Goal: Task Accomplishment & Management: Use online tool/utility

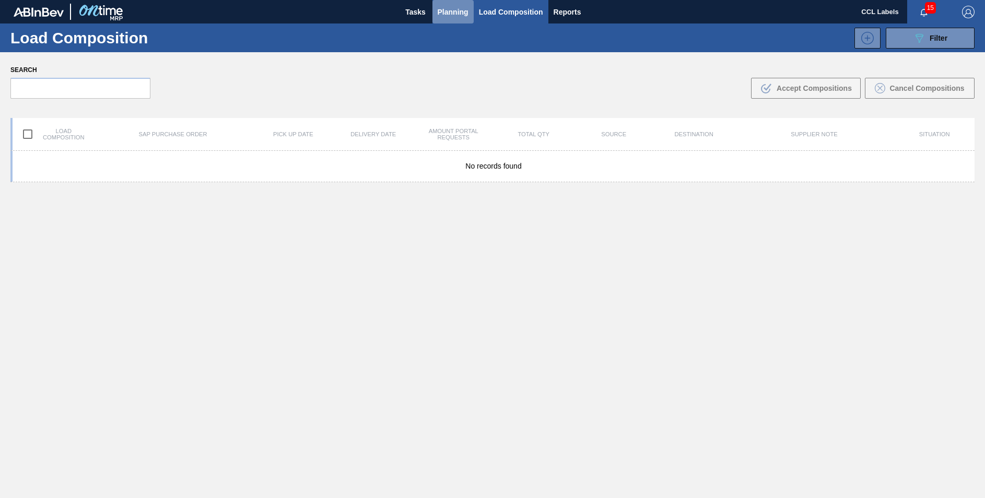
click at [442, 17] on span "Planning" at bounding box center [453, 12] width 31 height 13
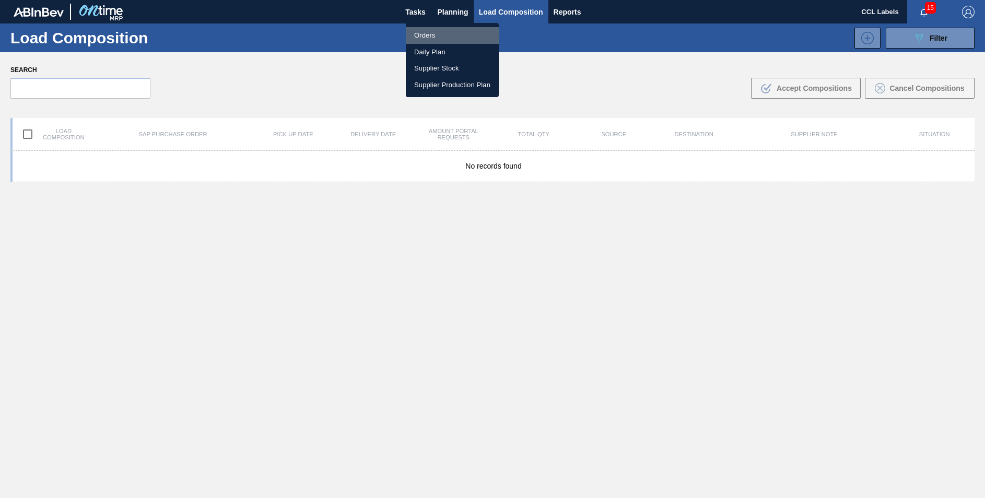
click at [431, 36] on li "Orders" at bounding box center [452, 35] width 93 height 17
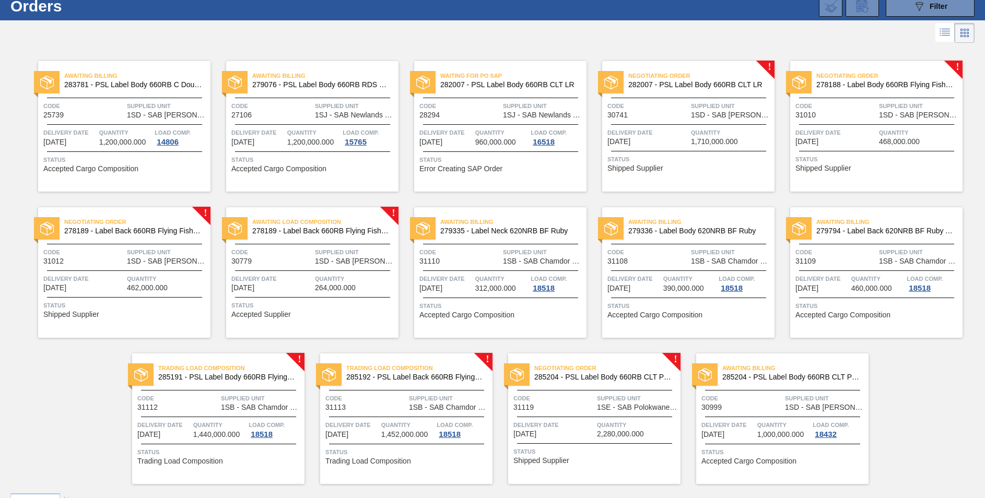
scroll to position [56, 0]
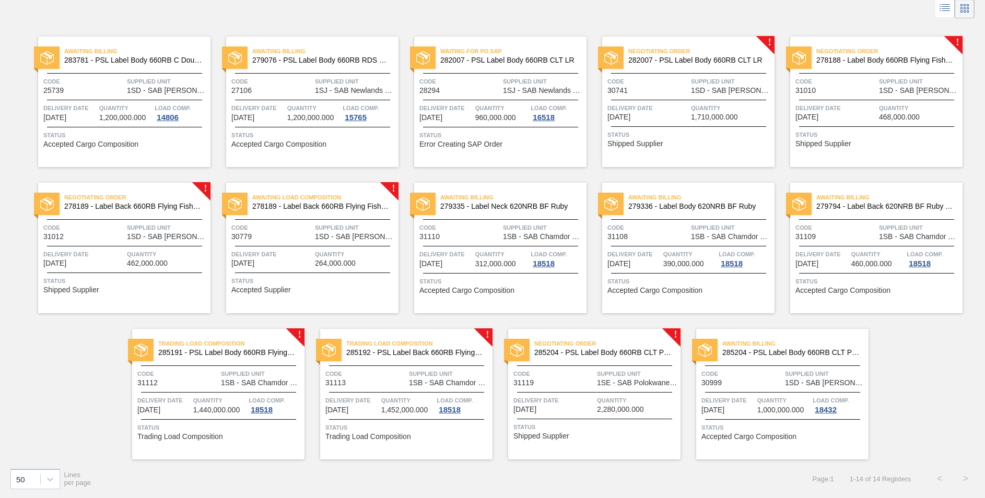
click at [568, 353] on span "285204 - PSL Label Body 660RB CLT PU 25" at bounding box center [603, 353] width 138 height 8
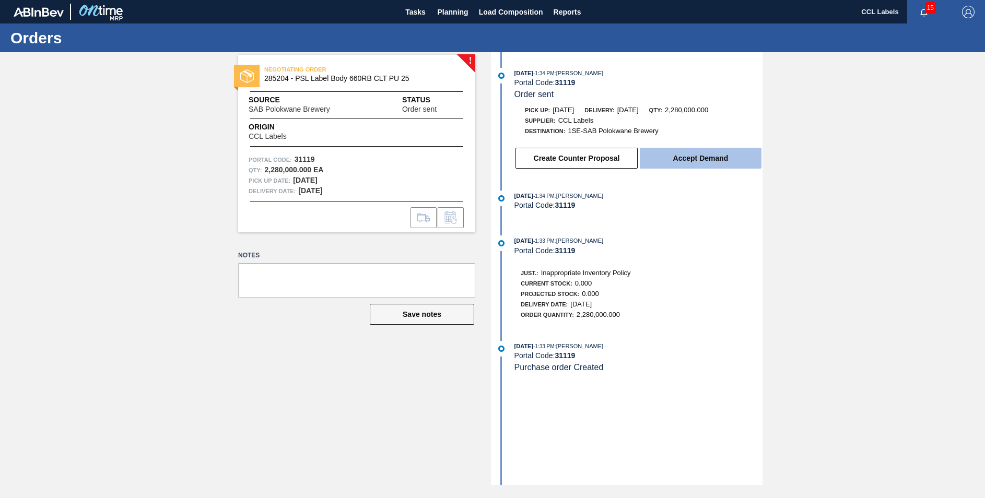
click at [717, 153] on button "Accept Demand" at bounding box center [701, 158] width 122 height 21
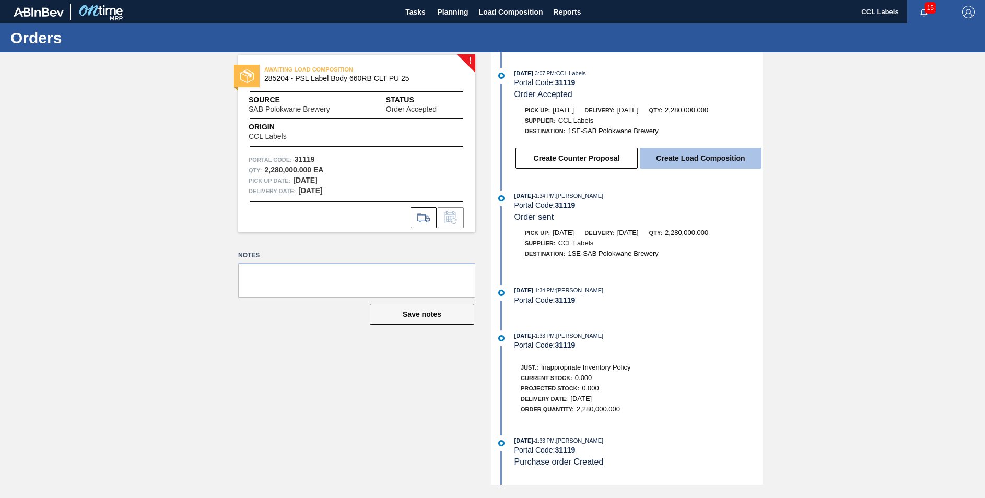
click at [715, 161] on button "Create Load Composition" at bounding box center [701, 158] width 122 height 21
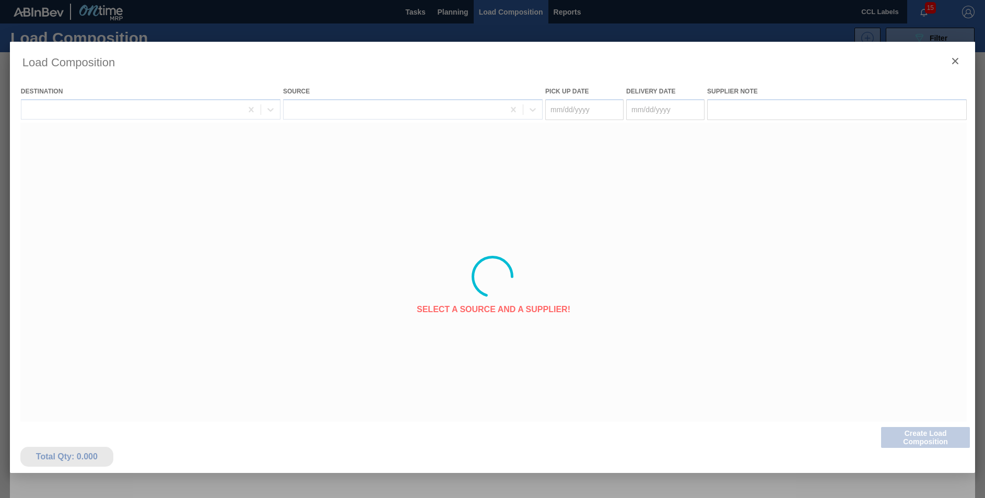
type Date "[DATE]"
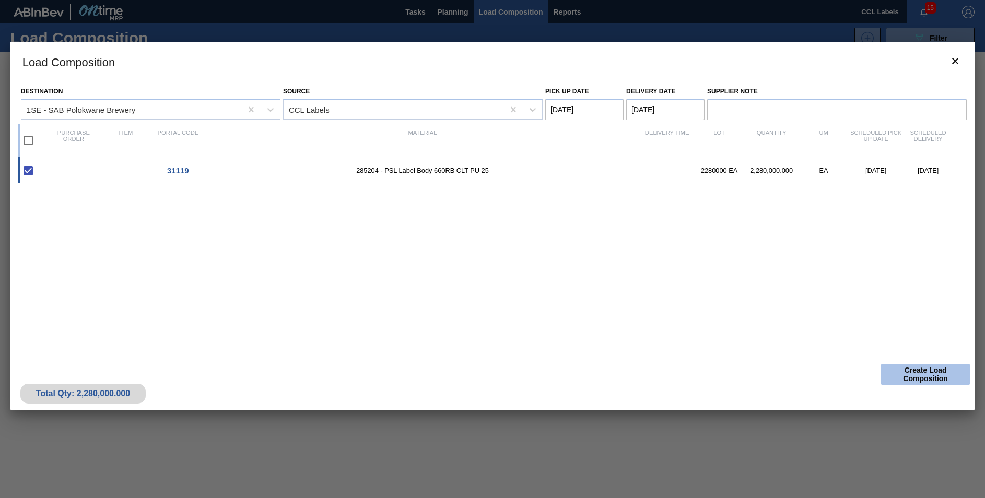
click at [926, 377] on button "Create Load Composition" at bounding box center [925, 374] width 89 height 21
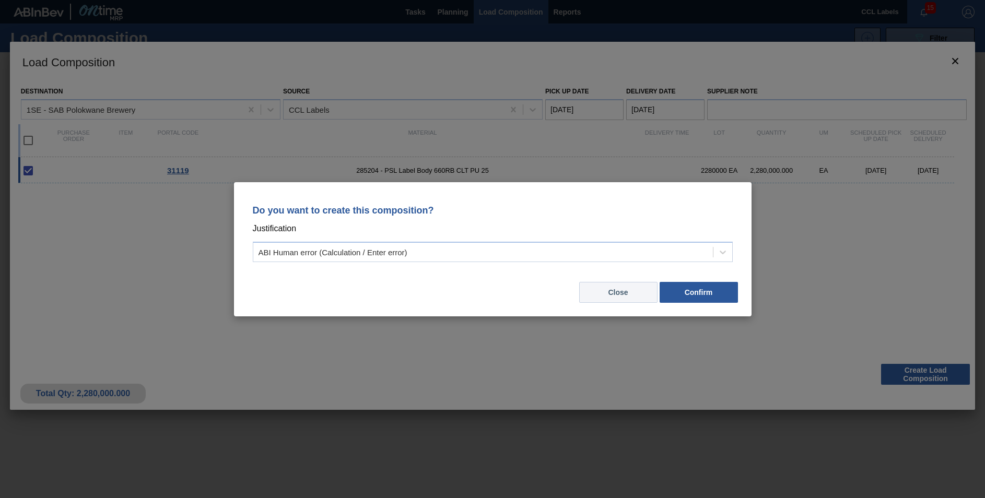
click at [617, 294] on button "Close" at bounding box center [618, 292] width 78 height 21
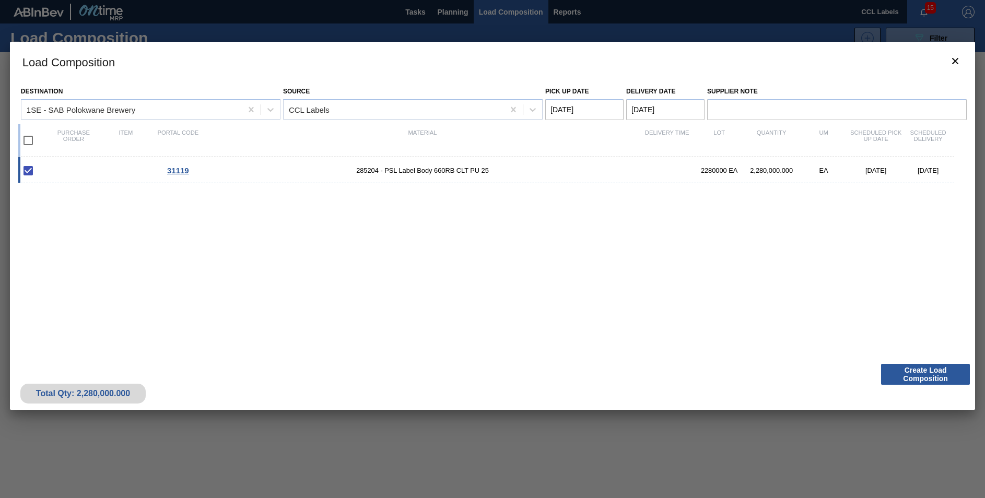
click at [30, 140] on input "checkbox" at bounding box center [28, 141] width 22 height 22
checkbox input "true"
click at [939, 371] on button "Create Load Composition" at bounding box center [925, 374] width 89 height 21
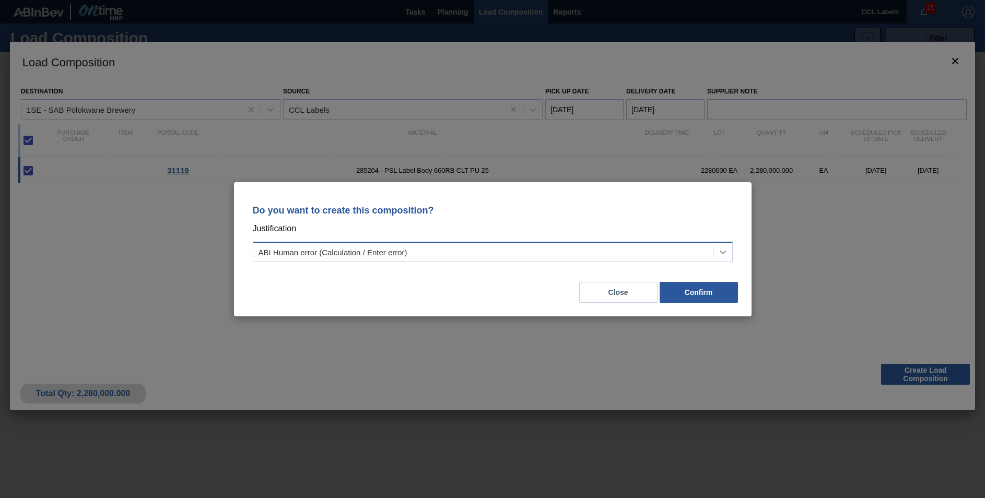
click at [723, 251] on icon at bounding box center [723, 252] width 10 height 10
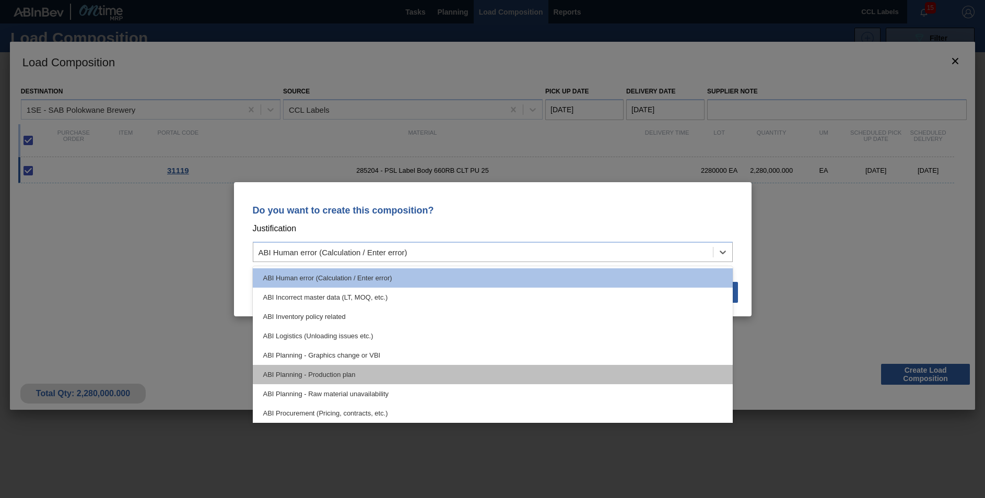
click at [347, 375] on div "ABI Planning - Production plan" at bounding box center [493, 374] width 480 height 19
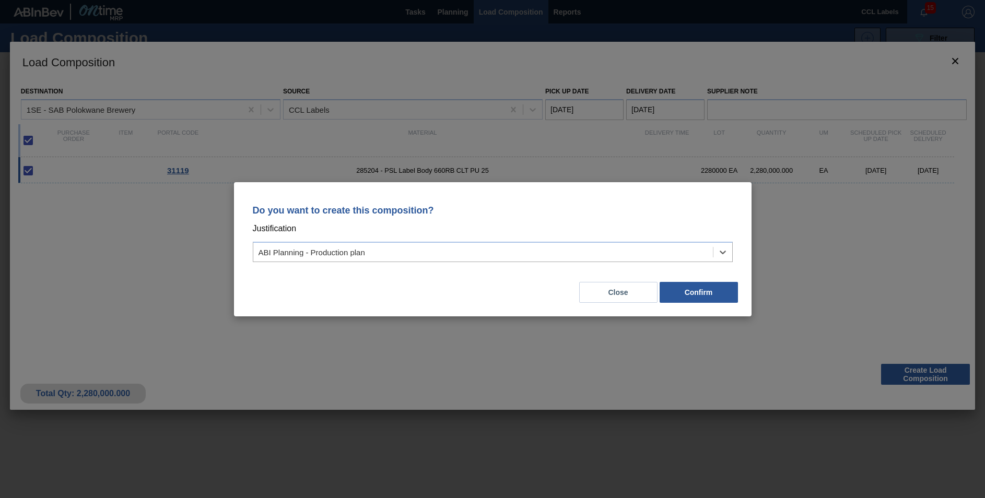
click at [699, 303] on div "Close Confirm" at bounding box center [492, 286] width 492 height 36
click at [699, 288] on button "Confirm" at bounding box center [699, 292] width 78 height 21
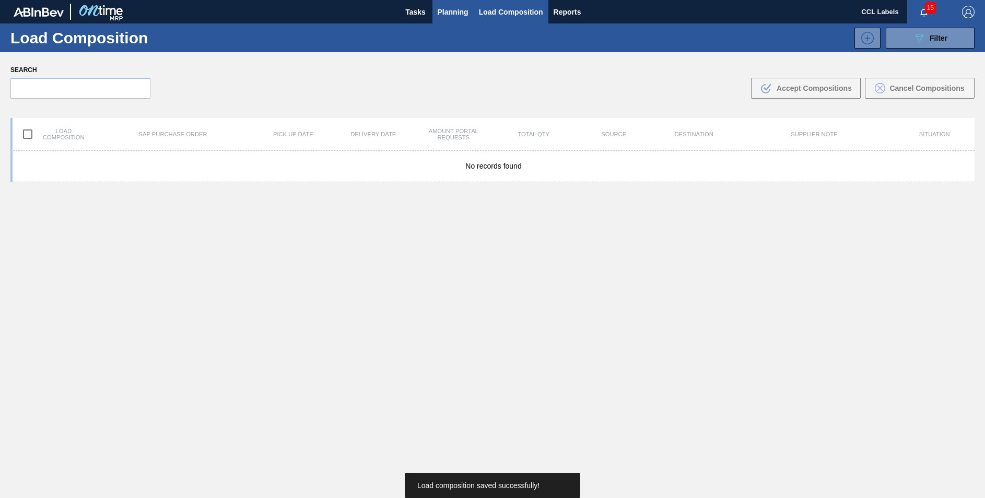
click at [450, 4] on button "Planning" at bounding box center [452, 12] width 41 height 24
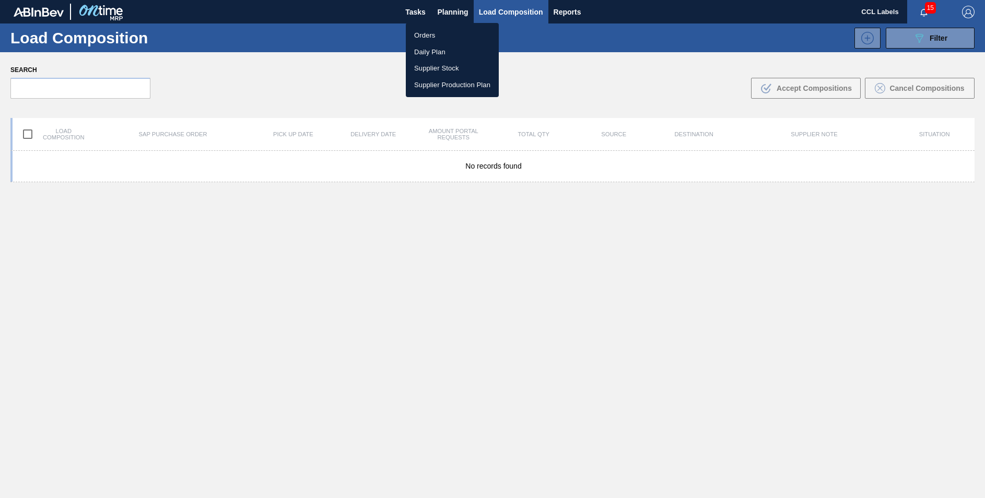
click at [429, 29] on li "Orders" at bounding box center [452, 35] width 93 height 17
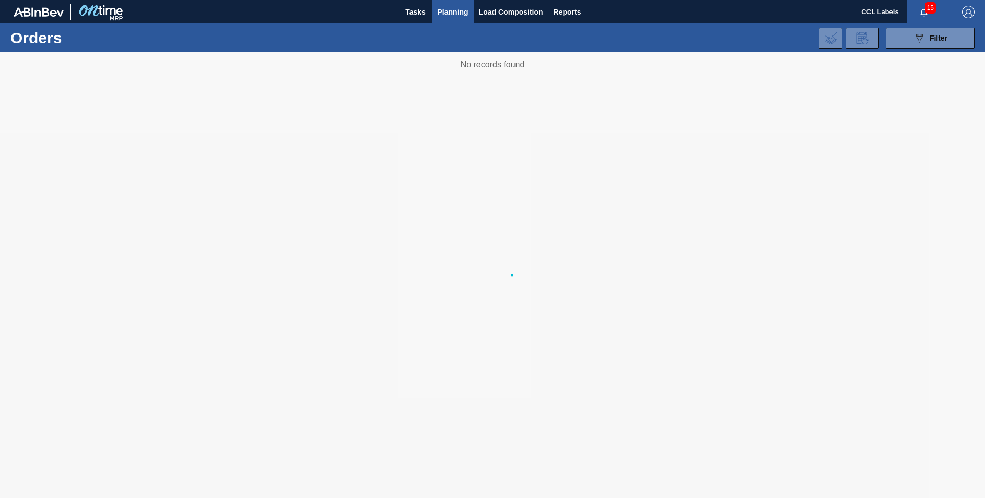
click at [433, 38] on div "089F7B8B-B2A5-4AFE-B5C0-19BA573D28AC Filter Portal Order Code PO SAP Code Step …" at bounding box center [573, 37] width 814 height 31
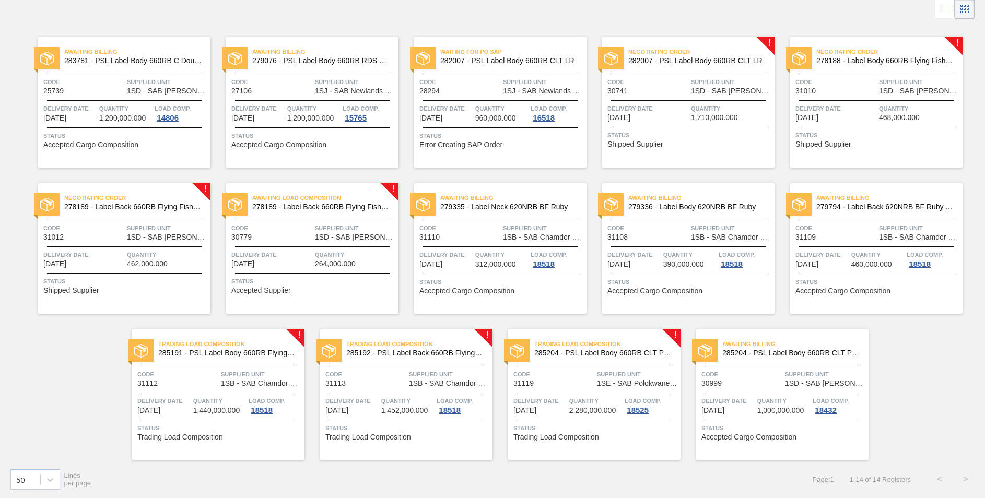
scroll to position [56, 0]
click at [401, 355] on span "285192 - PSL Label Back 660RB FlyingFish Lemon PU" at bounding box center [415, 353] width 138 height 8
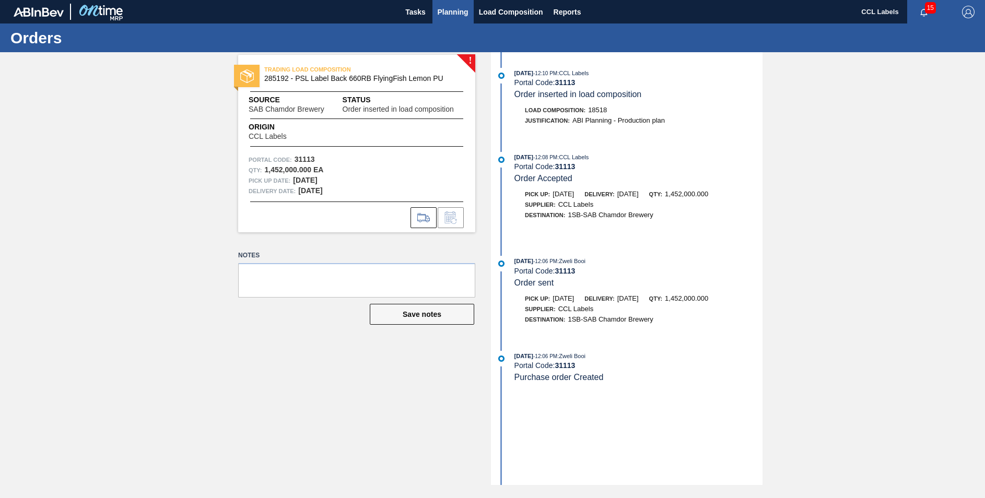
click at [459, 9] on span "Planning" at bounding box center [453, 12] width 31 height 13
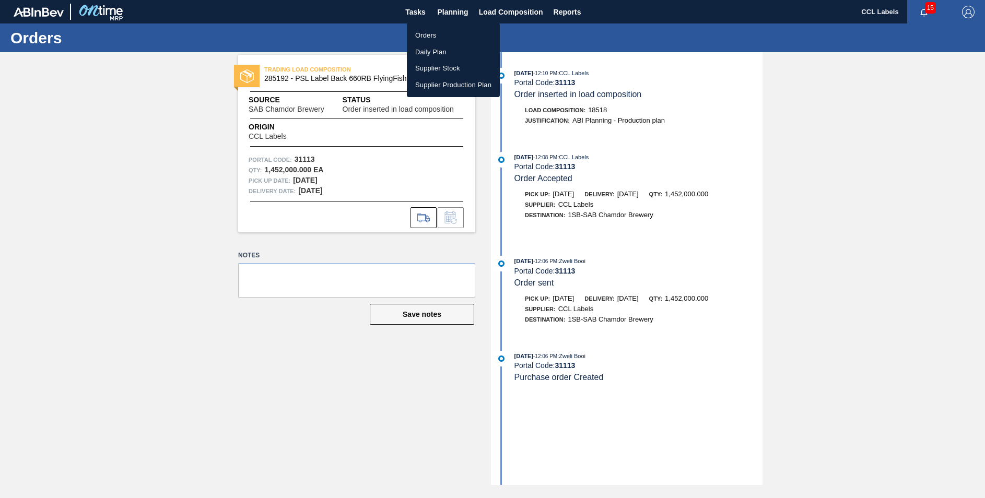
click at [428, 39] on li "Orders" at bounding box center [453, 35] width 93 height 17
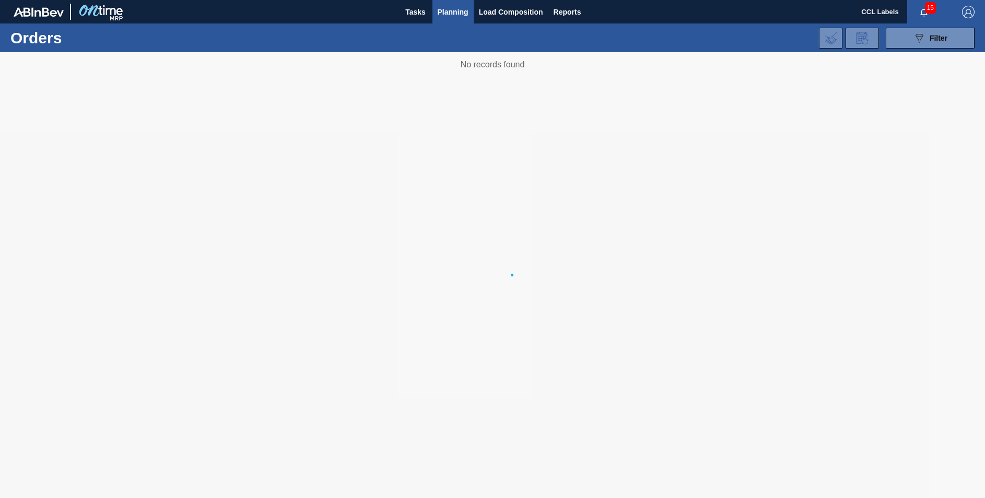
click at [447, 38] on div "089F7B8B-B2A5-4AFE-B5C0-19BA573D28AC Filter Portal Order Code PO SAP Code Step …" at bounding box center [573, 37] width 814 height 31
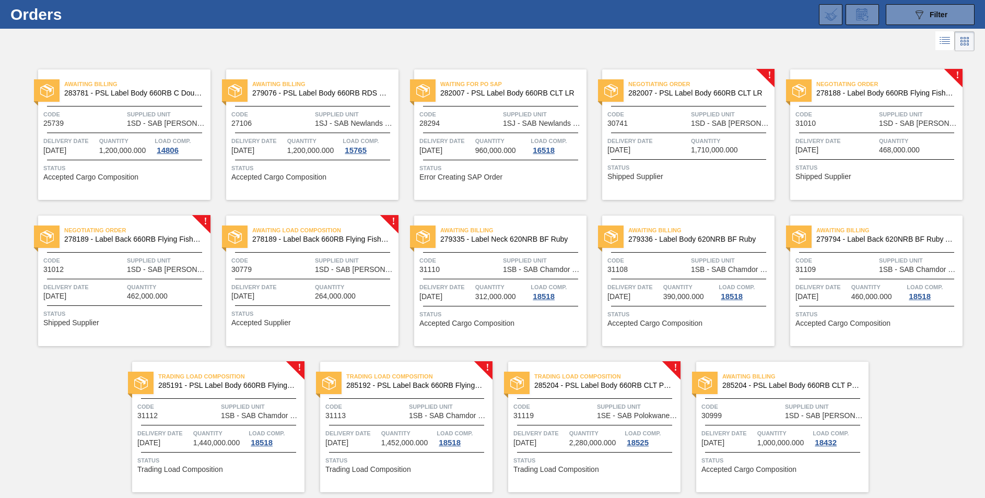
scroll to position [56, 0]
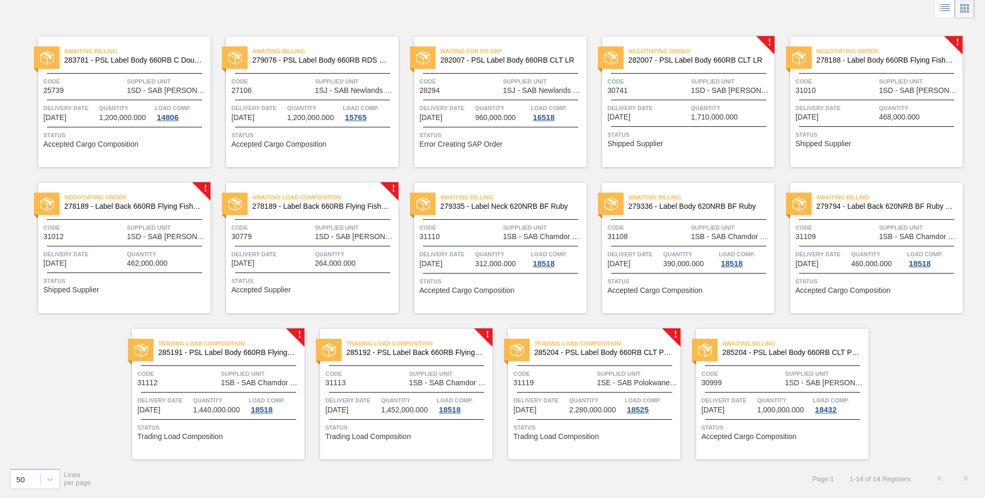
click at [620, 351] on span "285204 - PSL Label Body 660RB CLT PU 25" at bounding box center [603, 353] width 138 height 8
